Goal: Task Accomplishment & Management: Use online tool/utility

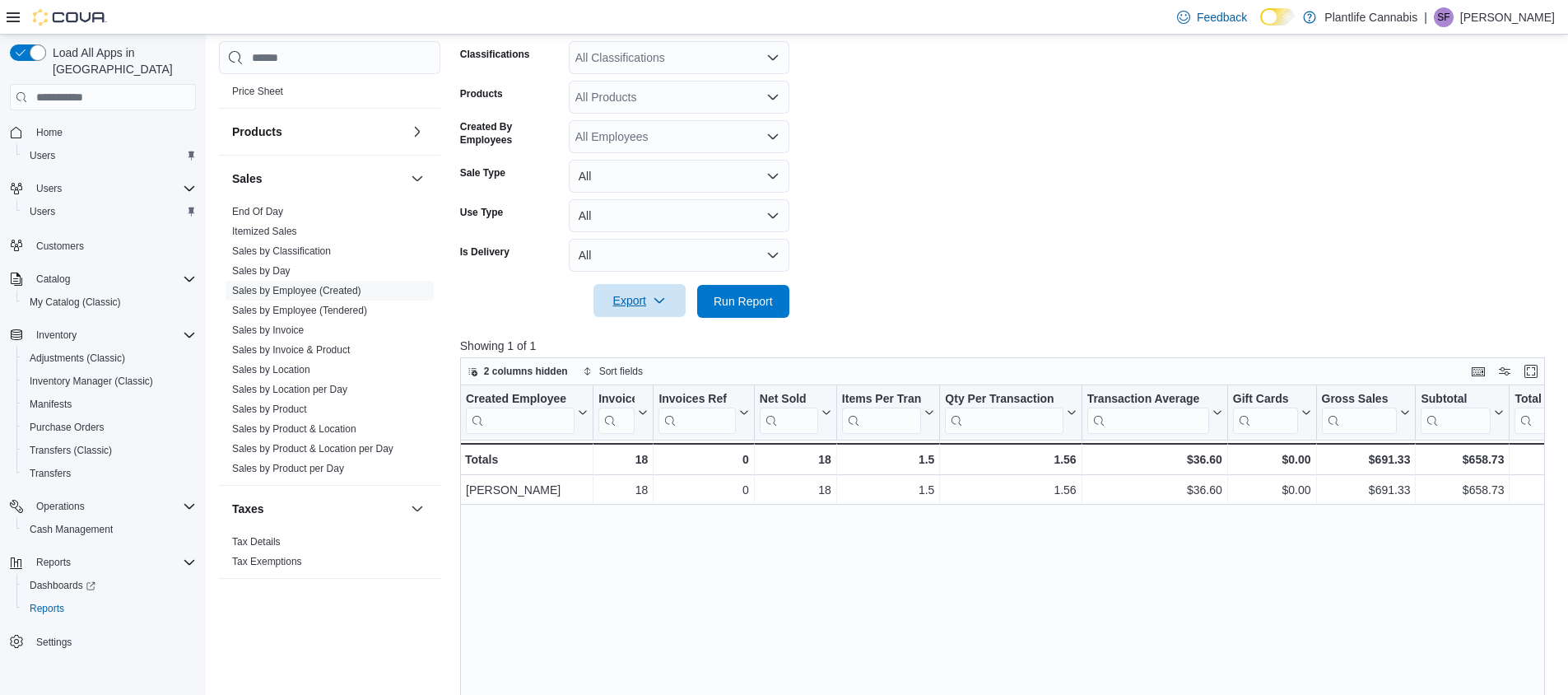
scroll to position [157, 0]
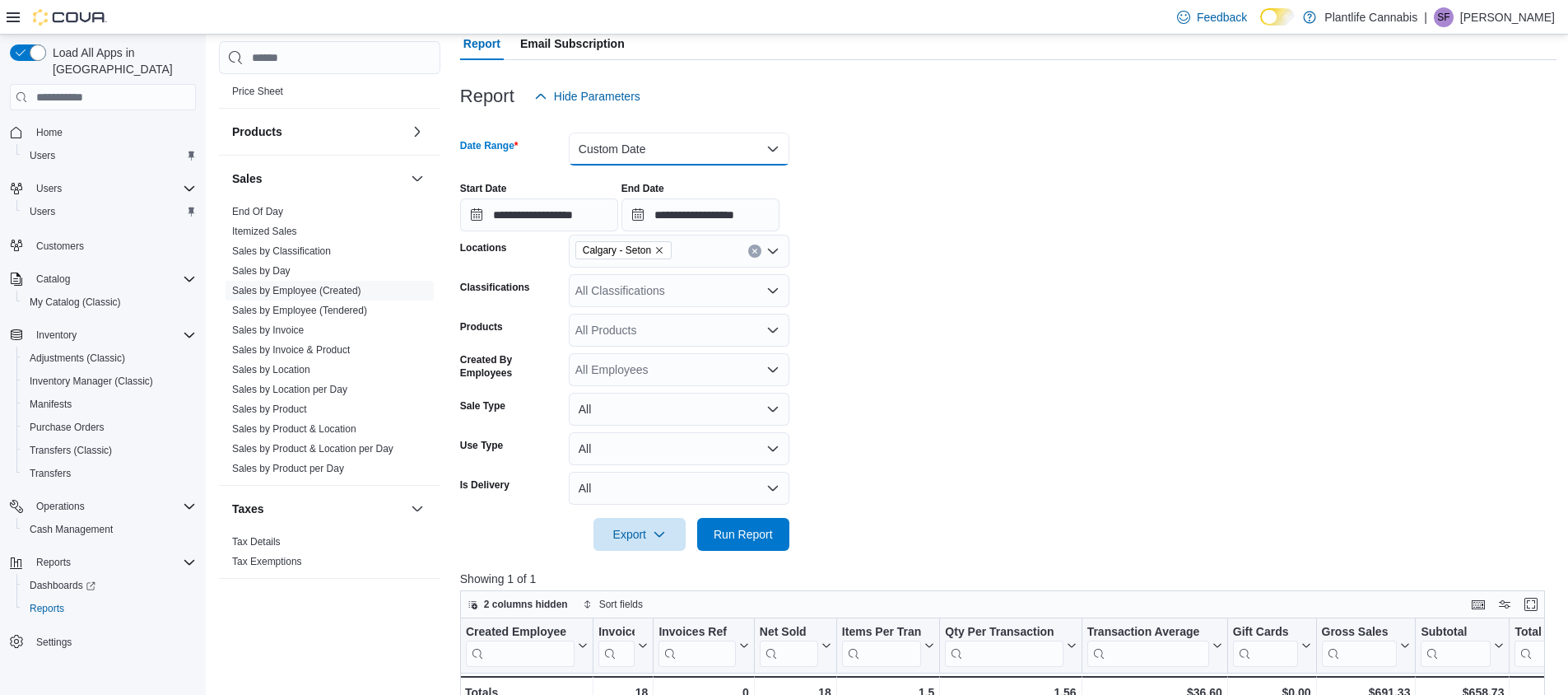
click at [636, 148] on button "Custom Date" at bounding box center [679, 149] width 220 height 33
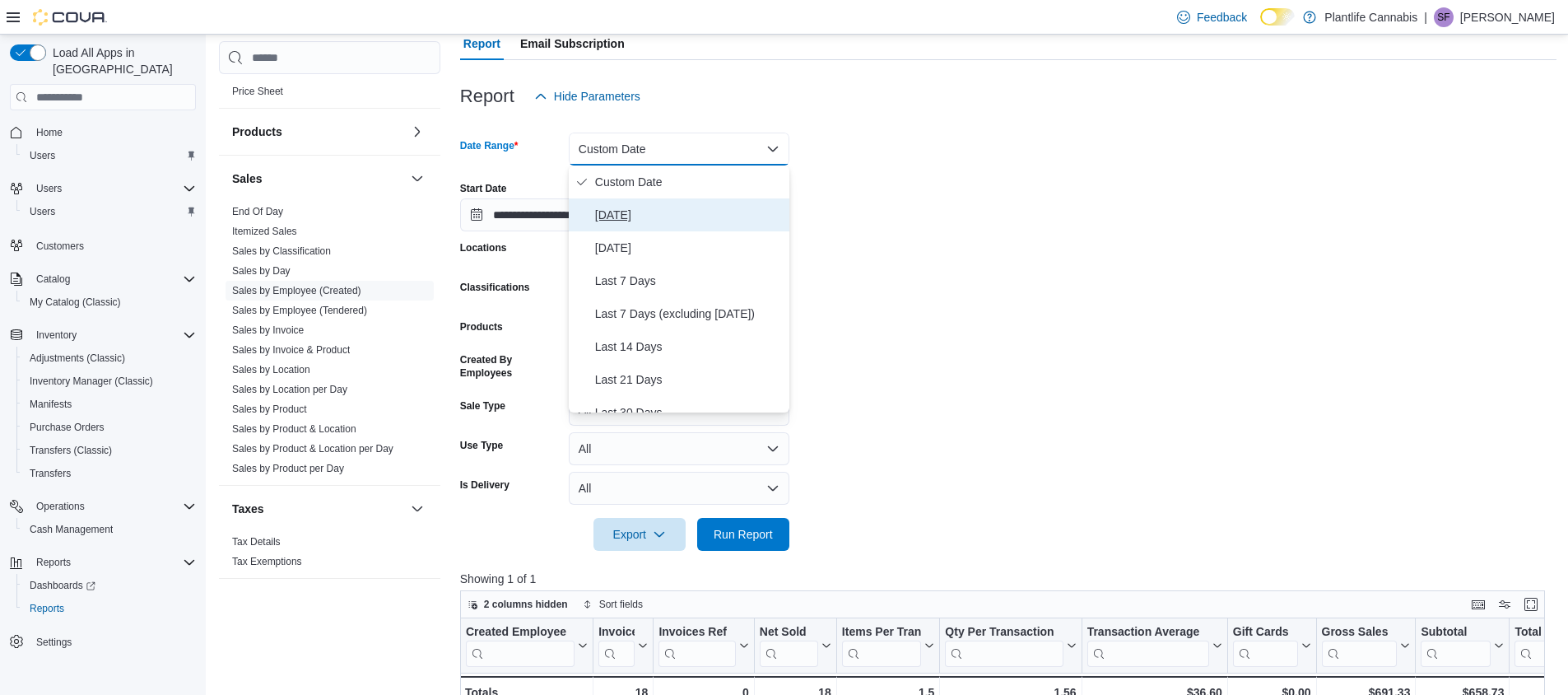
click at [618, 211] on span "[DATE]" at bounding box center [689, 215] width 188 height 20
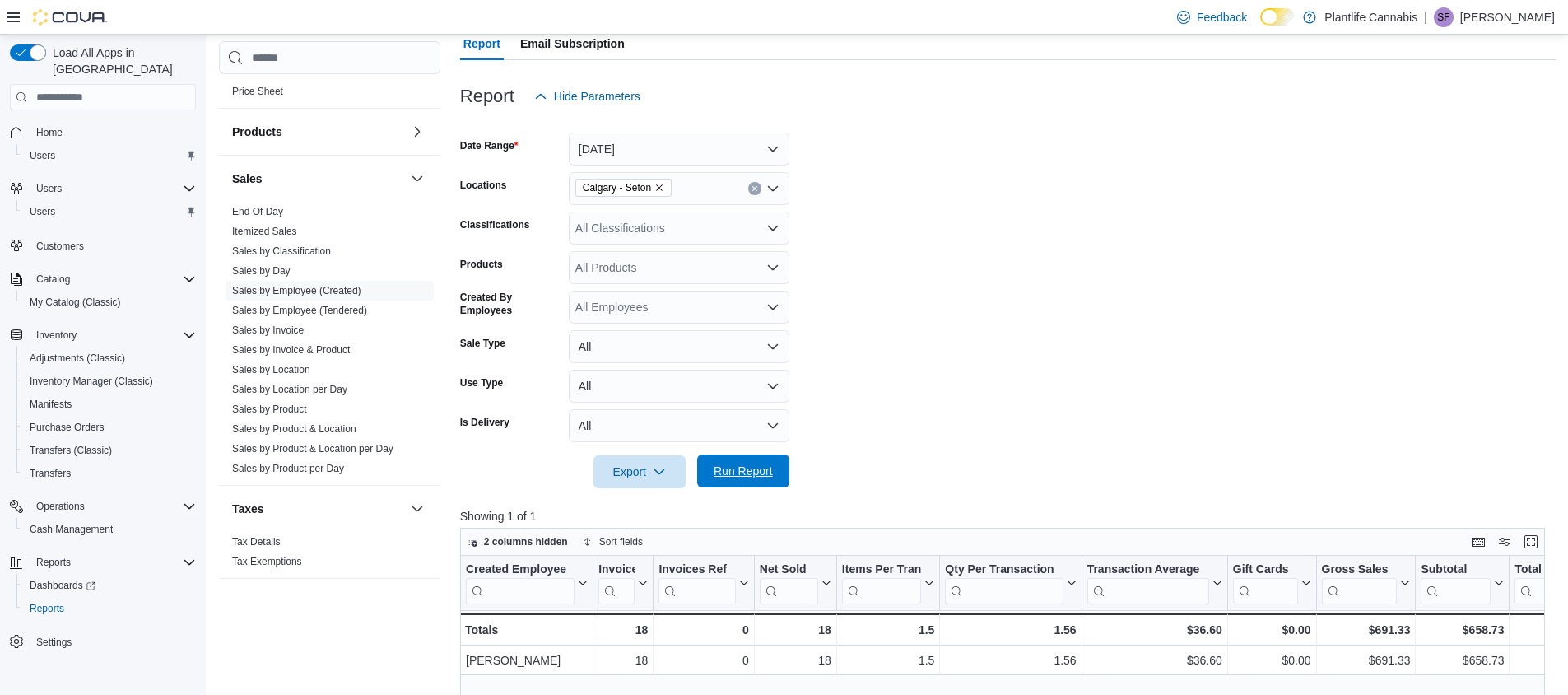
click at [740, 468] on span "Run Report" at bounding box center [743, 471] width 60 height 17
click at [664, 189] on icon "Remove Calgary - Seton from selection in this group" at bounding box center [659, 187] width 10 height 10
click at [734, 469] on span "Run Report" at bounding box center [743, 471] width 60 height 17
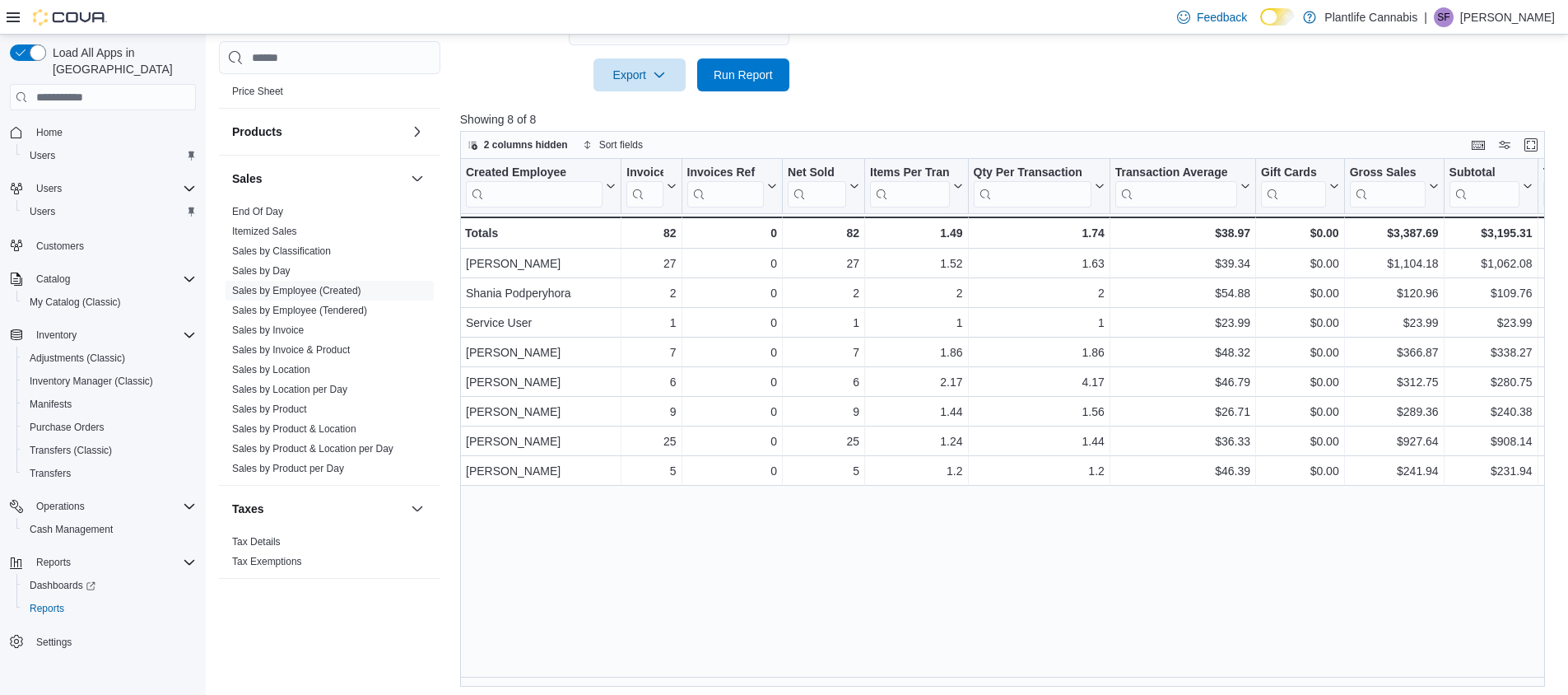
scroll to position [559, 0]
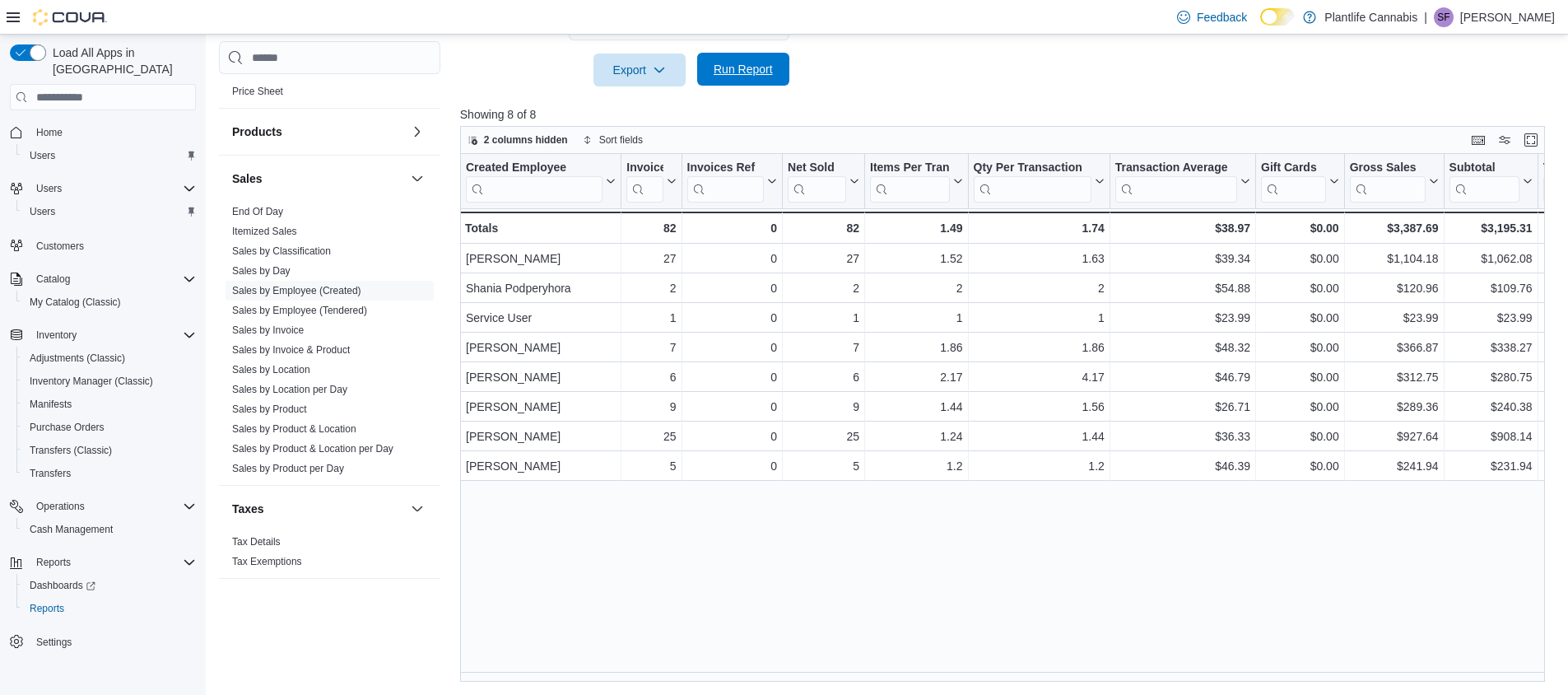
click at [753, 72] on span "Run Report" at bounding box center [743, 69] width 60 height 17
click at [292, 369] on link "Sales by Location" at bounding box center [271, 370] width 78 height 12
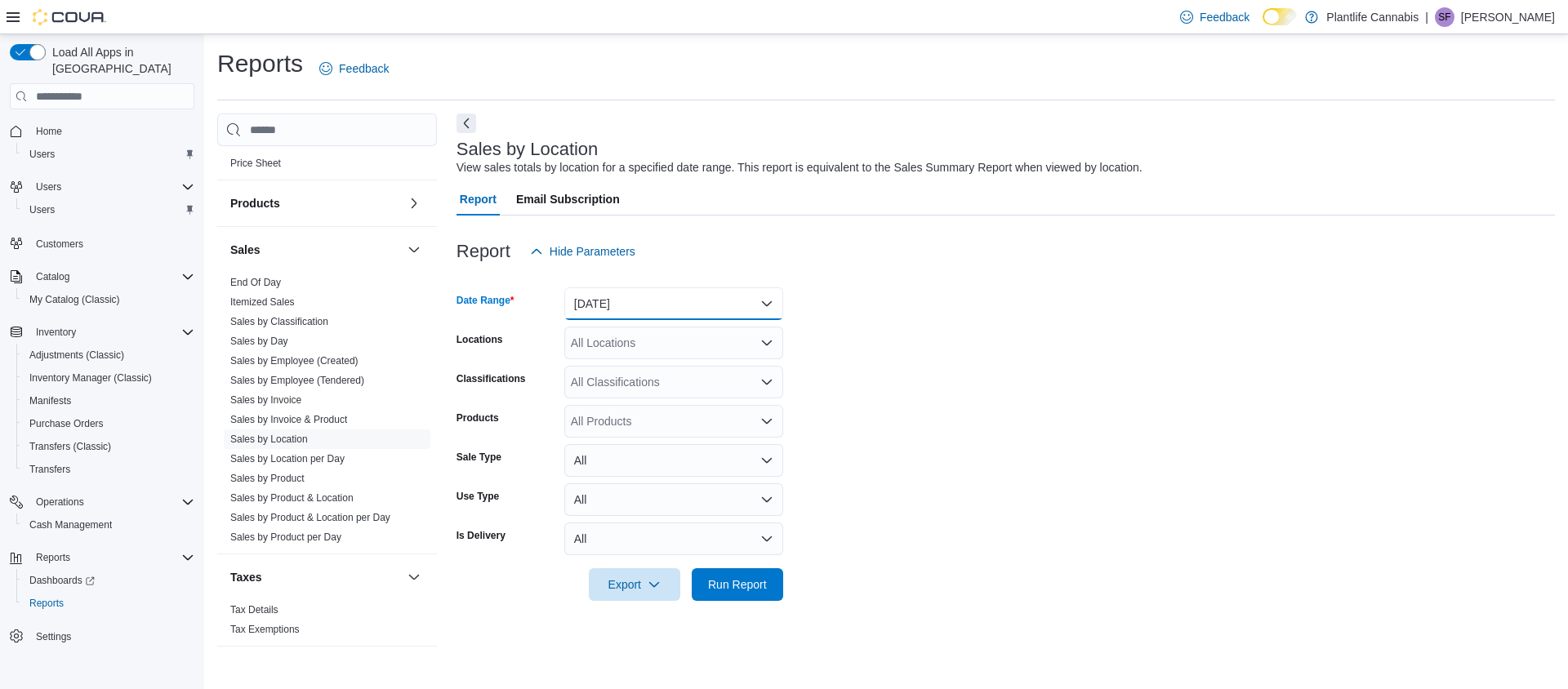
click at [660, 293] on button "[DATE]" at bounding box center [674, 304] width 219 height 33
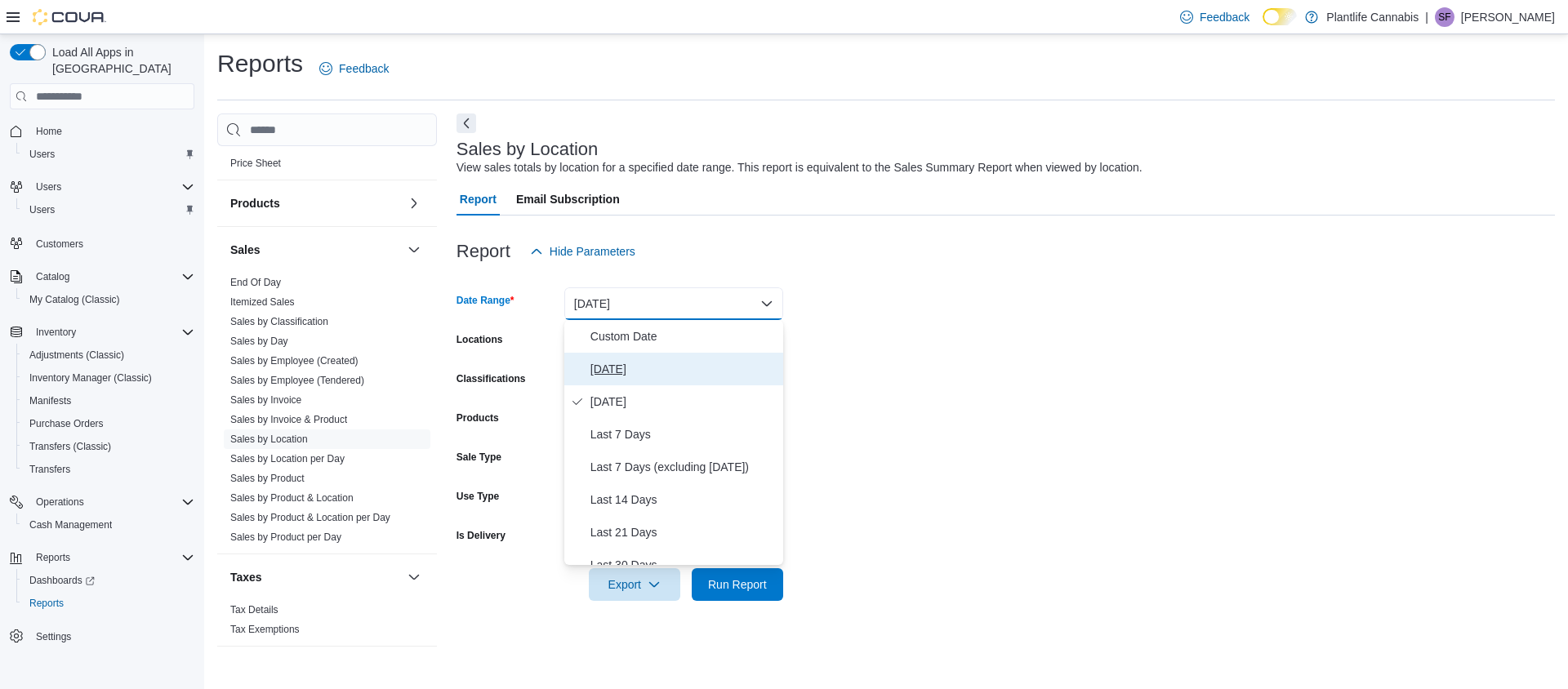
click at [598, 369] on span "[DATE]" at bounding box center [684, 370] width 187 height 20
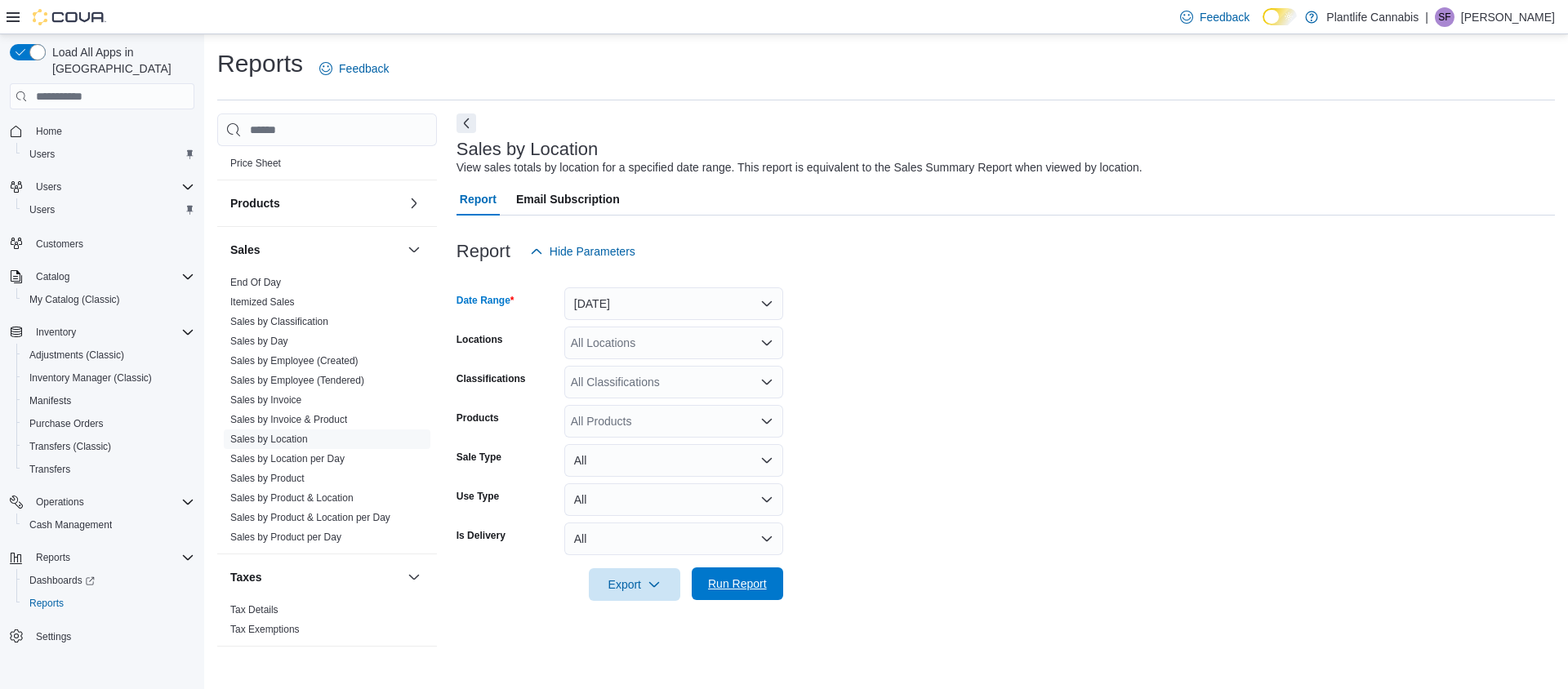
click at [718, 580] on span "Run Report" at bounding box center [738, 583] width 59 height 16
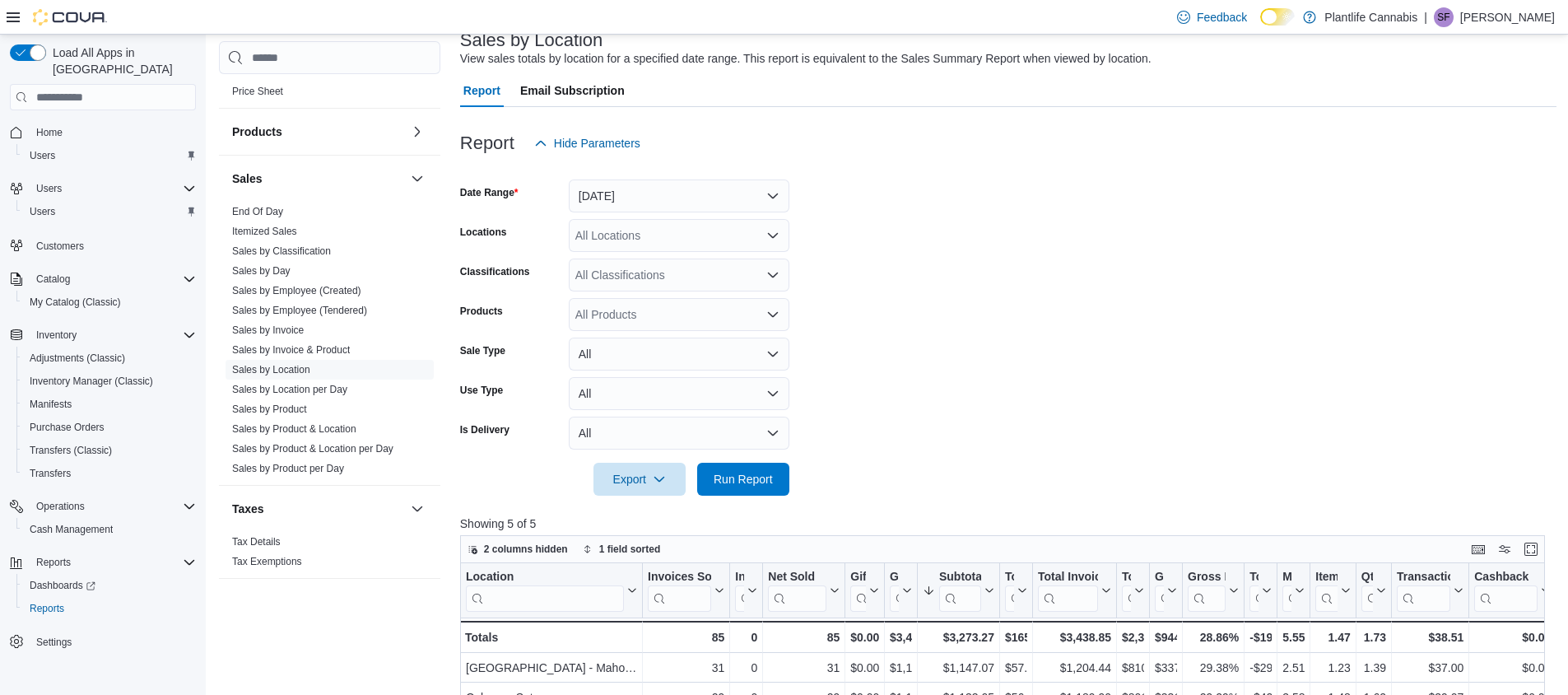
scroll to position [520, 0]
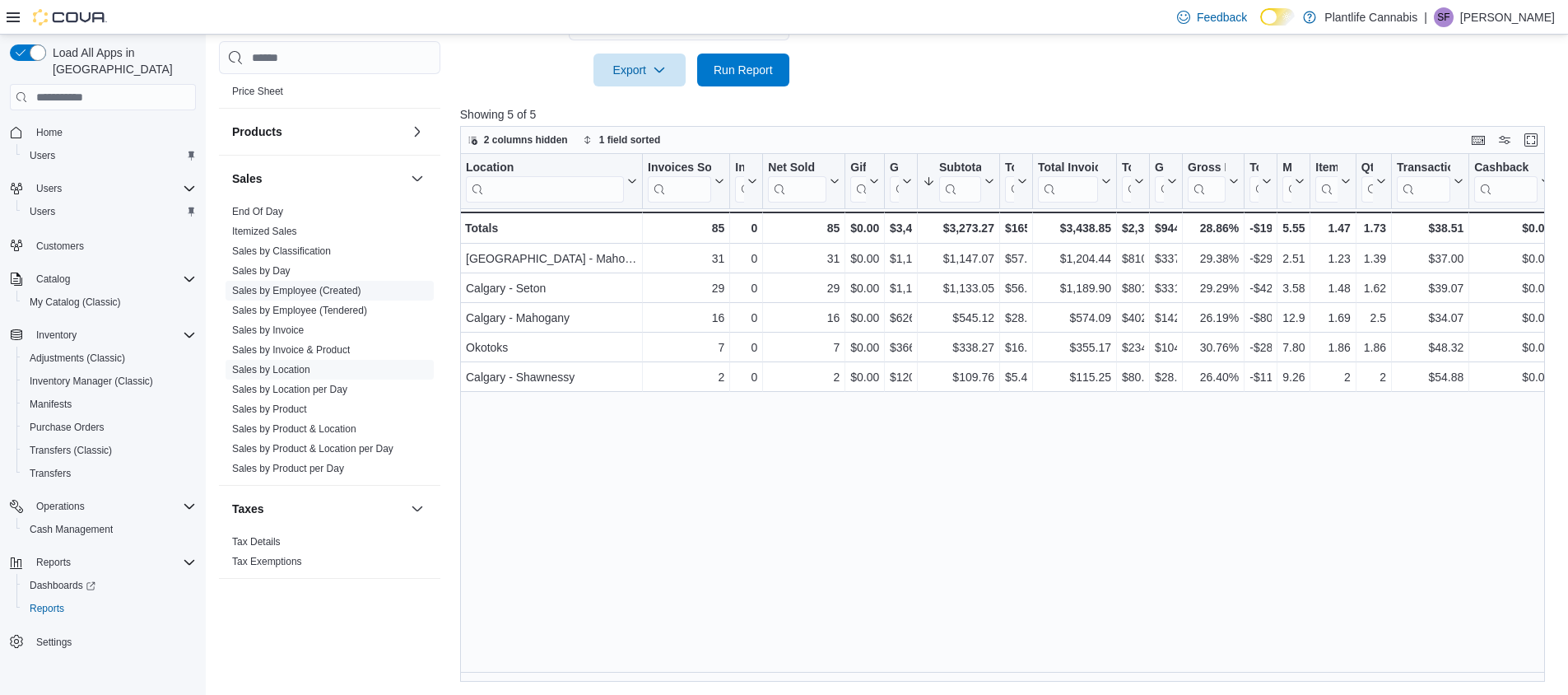
click at [295, 288] on link "Sales by Employee (Created)" at bounding box center [296, 290] width 129 height 12
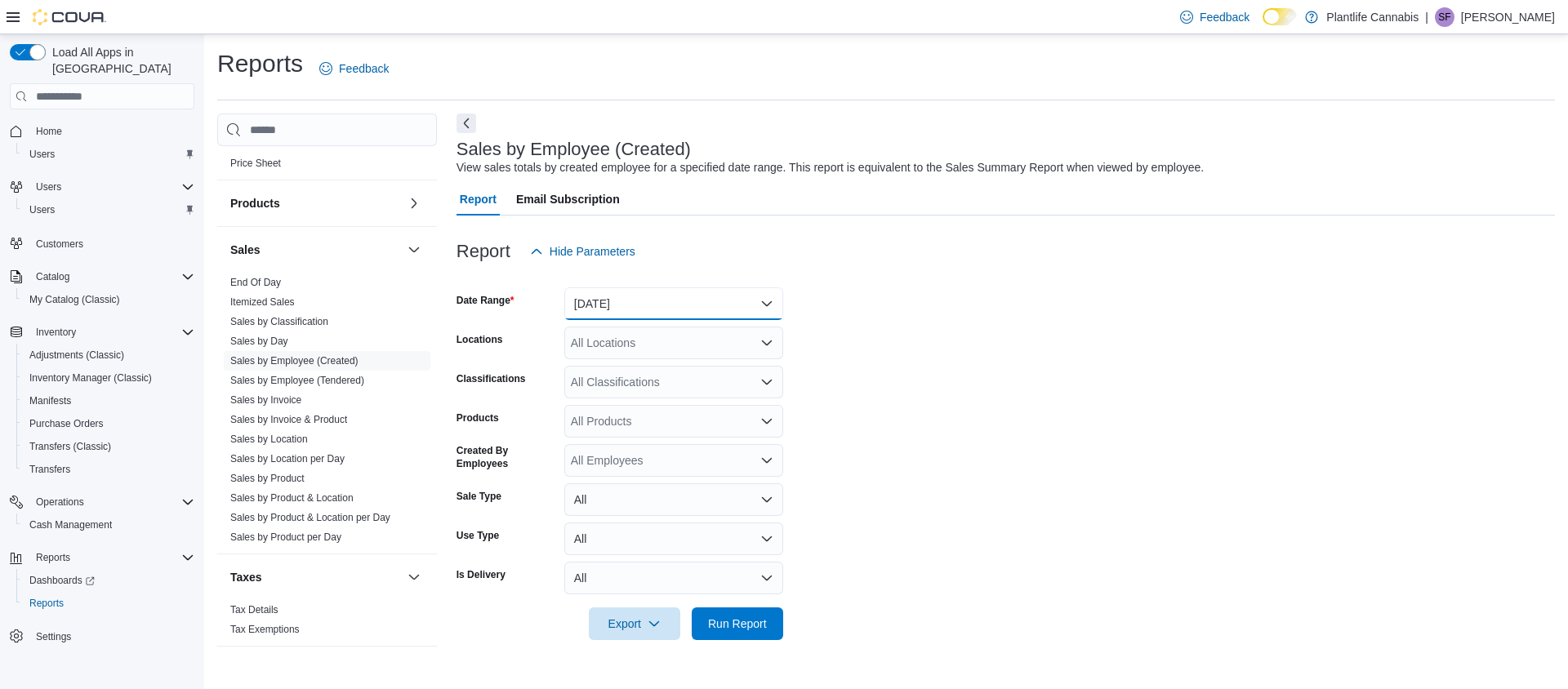
click at [666, 309] on button "[DATE]" at bounding box center [674, 304] width 219 height 33
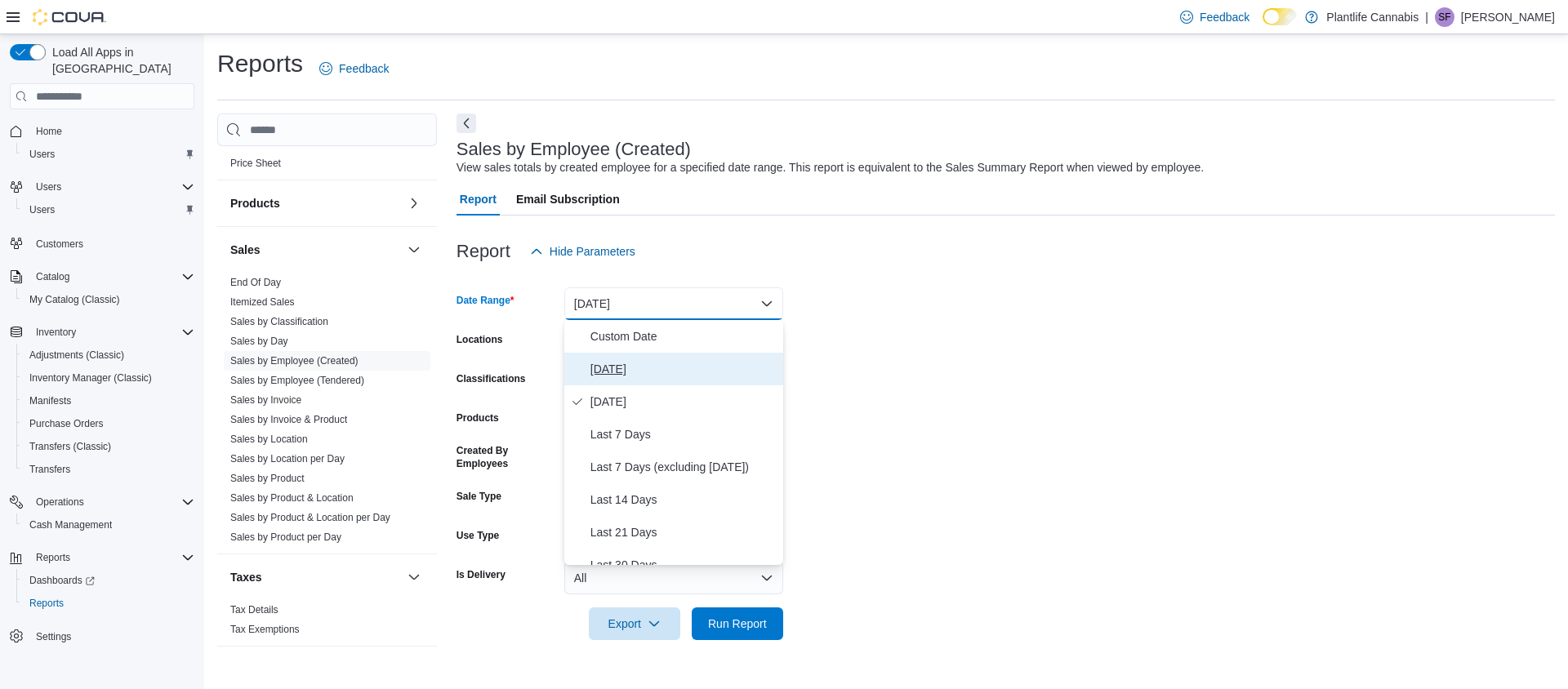
click at [604, 369] on span "[DATE]" at bounding box center [684, 370] width 187 height 20
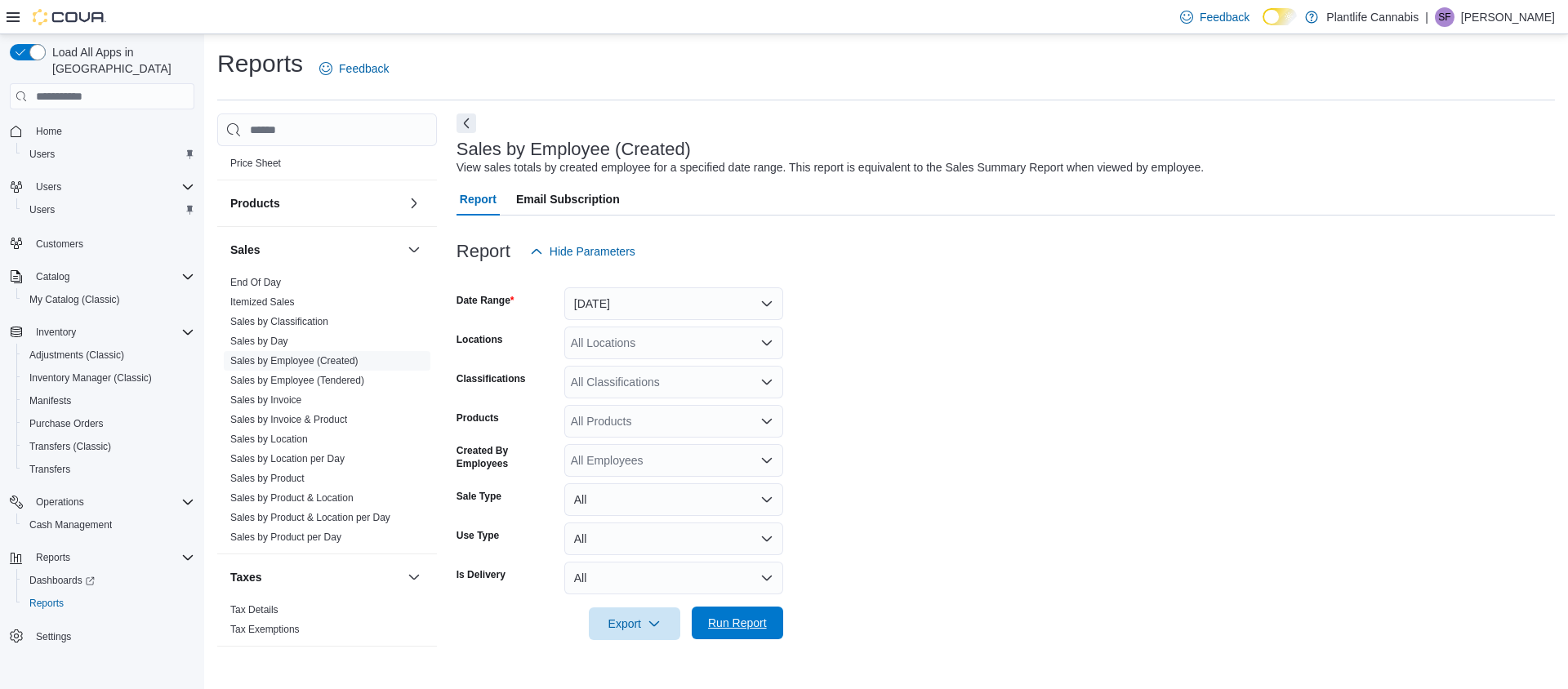
click at [727, 623] on span "Run Report" at bounding box center [738, 623] width 59 height 16
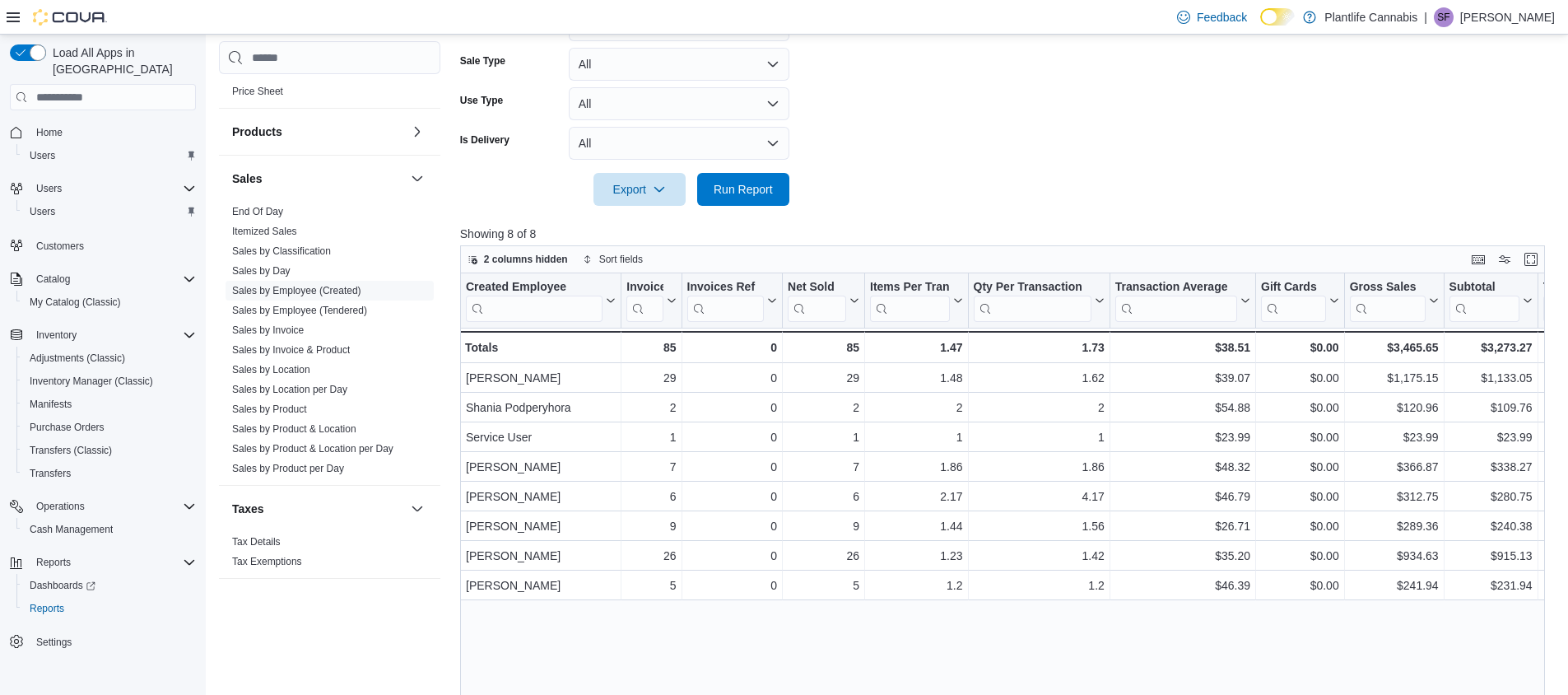
scroll to position [559, 0]
